Goal: Check status

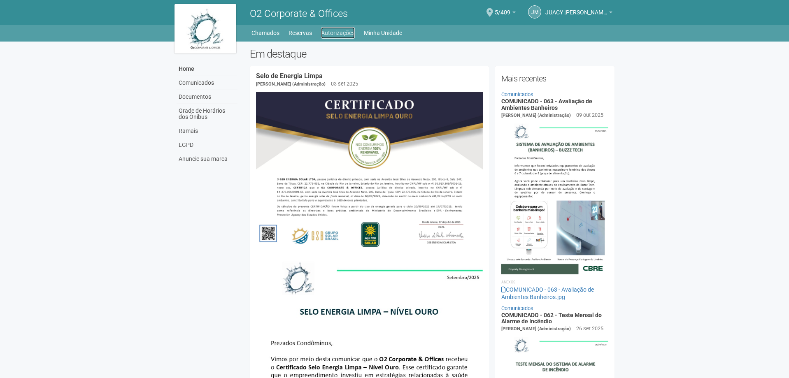
click at [340, 36] on link "Autorizações" at bounding box center [338, 33] width 34 height 12
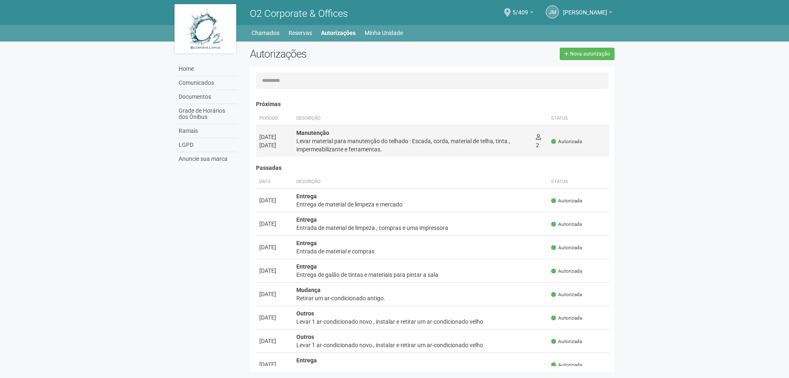
click at [492, 141] on div "Levar material para manutenção do telhado : Escada, corda, material de telha, t…" at bounding box center [412, 145] width 233 height 16
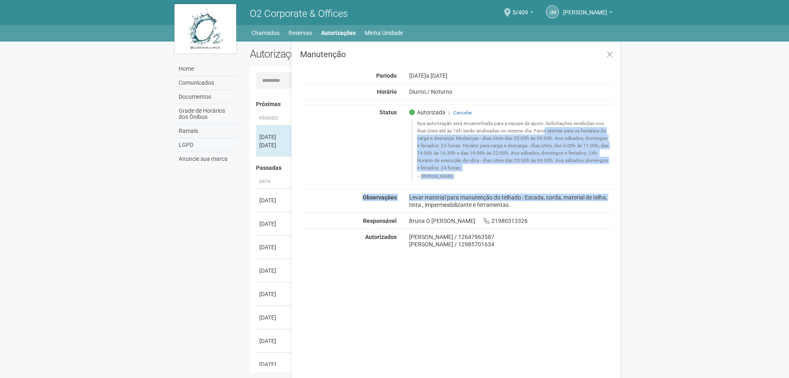
drag, startPoint x: 447, startPoint y: 130, endPoint x: 492, endPoint y: 137, distance: 44.9
click at [508, 188] on div "Manutenção Período 15/10/2025 a 21/10/2025 Horário Diurno / Noturno Status Auto…" at bounding box center [457, 149] width 314 height 198
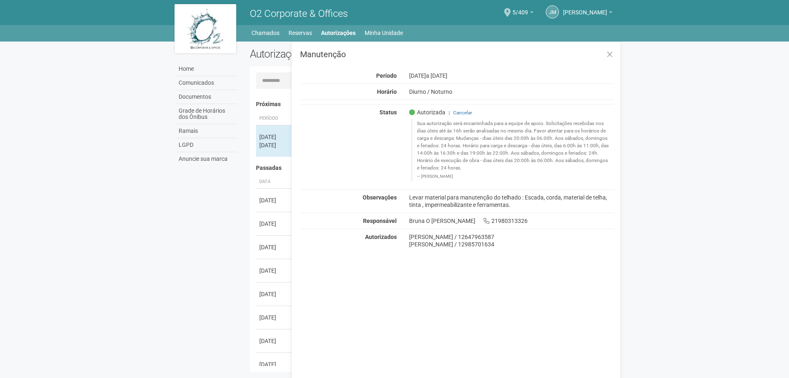
click at [491, 121] on blockquote "Sua autorização será encaminhada para a equipe de apoio. Solicitações recebidas…" at bounding box center [512, 150] width 203 height 62
drag, startPoint x: 380, startPoint y: 111, endPoint x: 509, endPoint y: 193, distance: 153.4
click at [542, 247] on div "Manutenção Período 15/10/2025 a 21/10/2025 Horário Diurno / Noturno Status Auto…" at bounding box center [457, 149] width 314 height 198
click at [469, 145] on blockquote "Sua autorização será encaminhada para a equipe de apoio. Solicitações recebidas…" at bounding box center [512, 150] width 203 height 62
drag, startPoint x: 421, startPoint y: 123, endPoint x: 521, endPoint y: 172, distance: 111.7
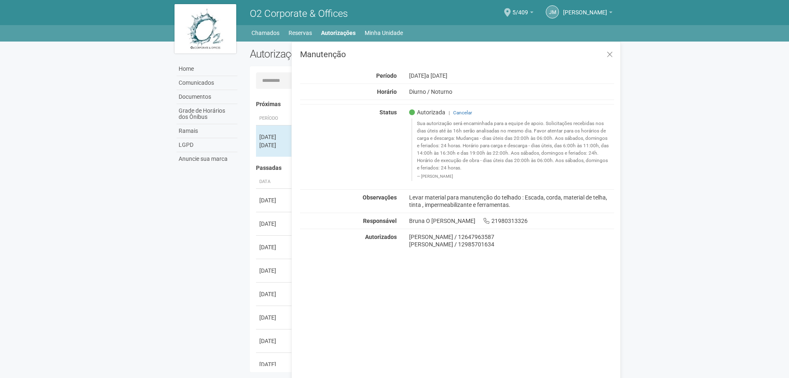
click at [521, 172] on blockquote "Sua autorização será encaminhada para a equipe de apoio. Solicitações recebidas…" at bounding box center [512, 150] width 203 height 62
click at [496, 128] on blockquote "Sua autorização será encaminhada para a equipe de apoio. Solicitações recebidas…" at bounding box center [512, 150] width 203 height 62
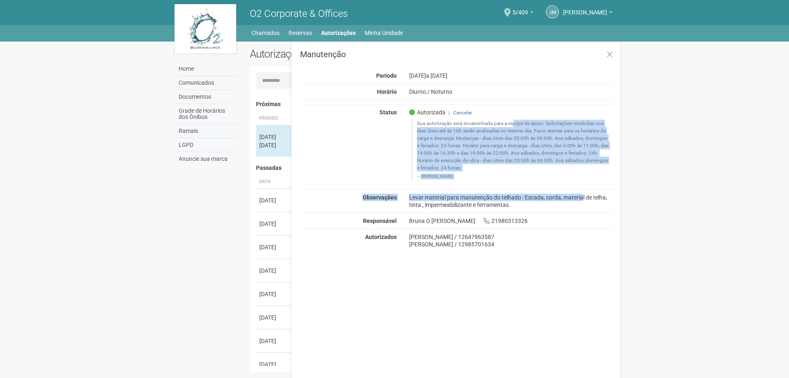
drag, startPoint x: 412, startPoint y: 119, endPoint x: 482, endPoint y: 189, distance: 99.3
click at [480, 193] on div "Manutenção Período 15/10/2025 a 21/10/2025 Horário Diurno / Noturno Status Auto…" at bounding box center [457, 149] width 314 height 198
click at [511, 134] on blockquote "Sua autorização será encaminhada para a equipe de apoio. Solicitações recebidas…" at bounding box center [512, 150] width 203 height 62
